Goal: Navigation & Orientation: Find specific page/section

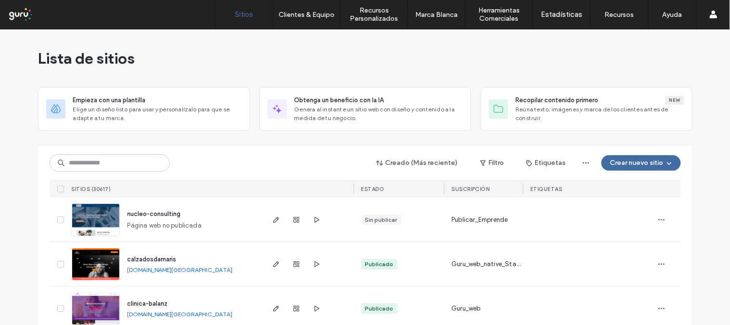
scroll to position [651, 0]
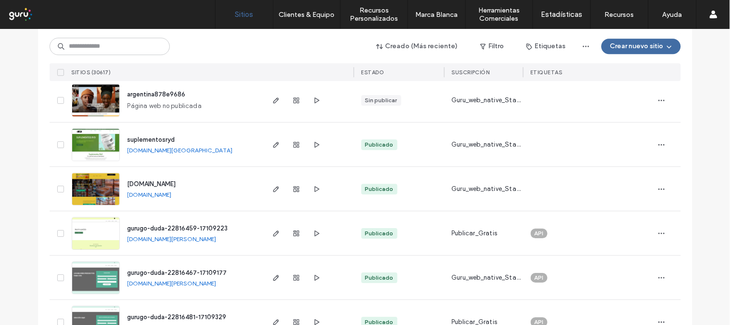
click at [176, 181] on span "www.loshermanosmat.com" at bounding box center [152, 183] width 49 height 7
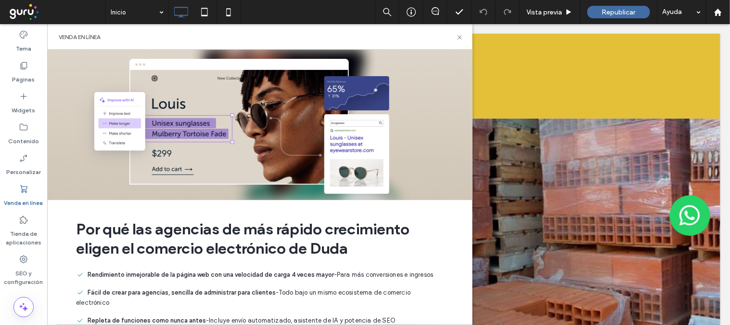
click at [456, 41] on div "Venda en línea" at bounding box center [260, 37] width 426 height 26
click at [463, 36] on icon at bounding box center [459, 37] width 7 height 7
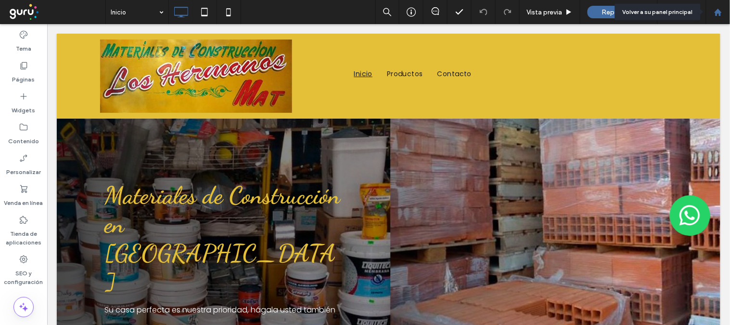
click at [721, 10] on icon at bounding box center [719, 12] width 8 height 8
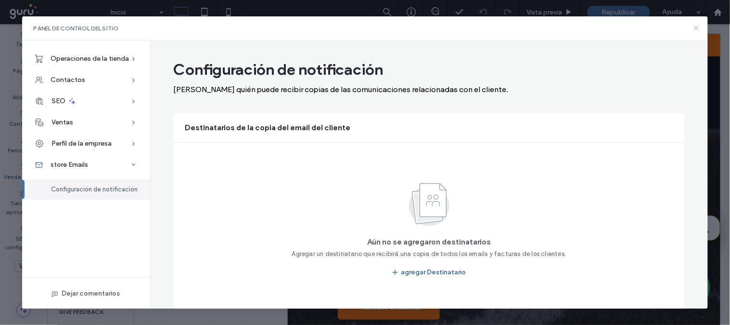
click at [699, 26] on icon at bounding box center [697, 28] width 8 height 8
